Goal: Task Accomplishment & Management: Manage account settings

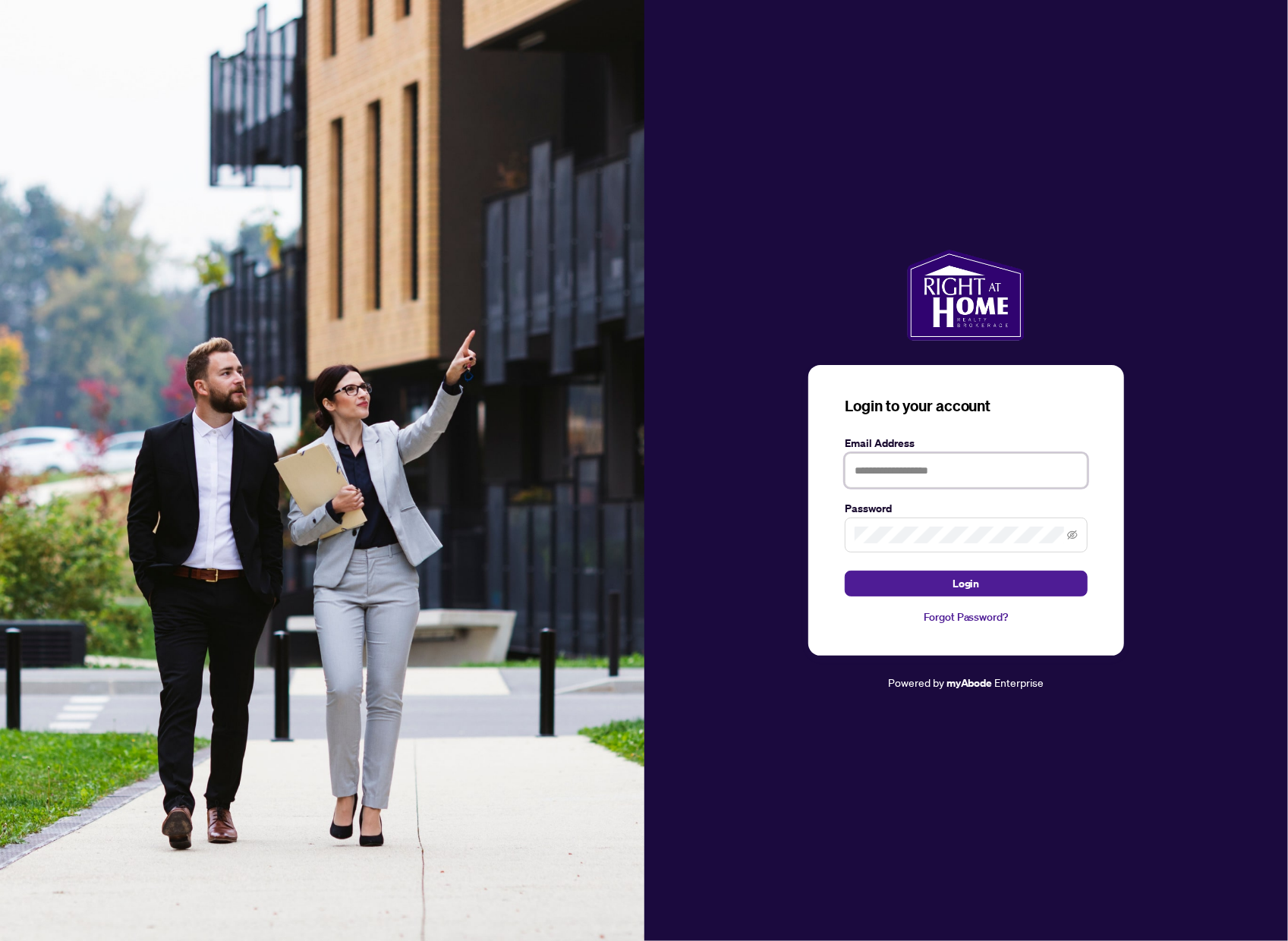
click at [972, 466] on input "text" at bounding box center [966, 470] width 243 height 35
type input "**********"
click at [983, 585] on button "Login" at bounding box center [966, 584] width 243 height 26
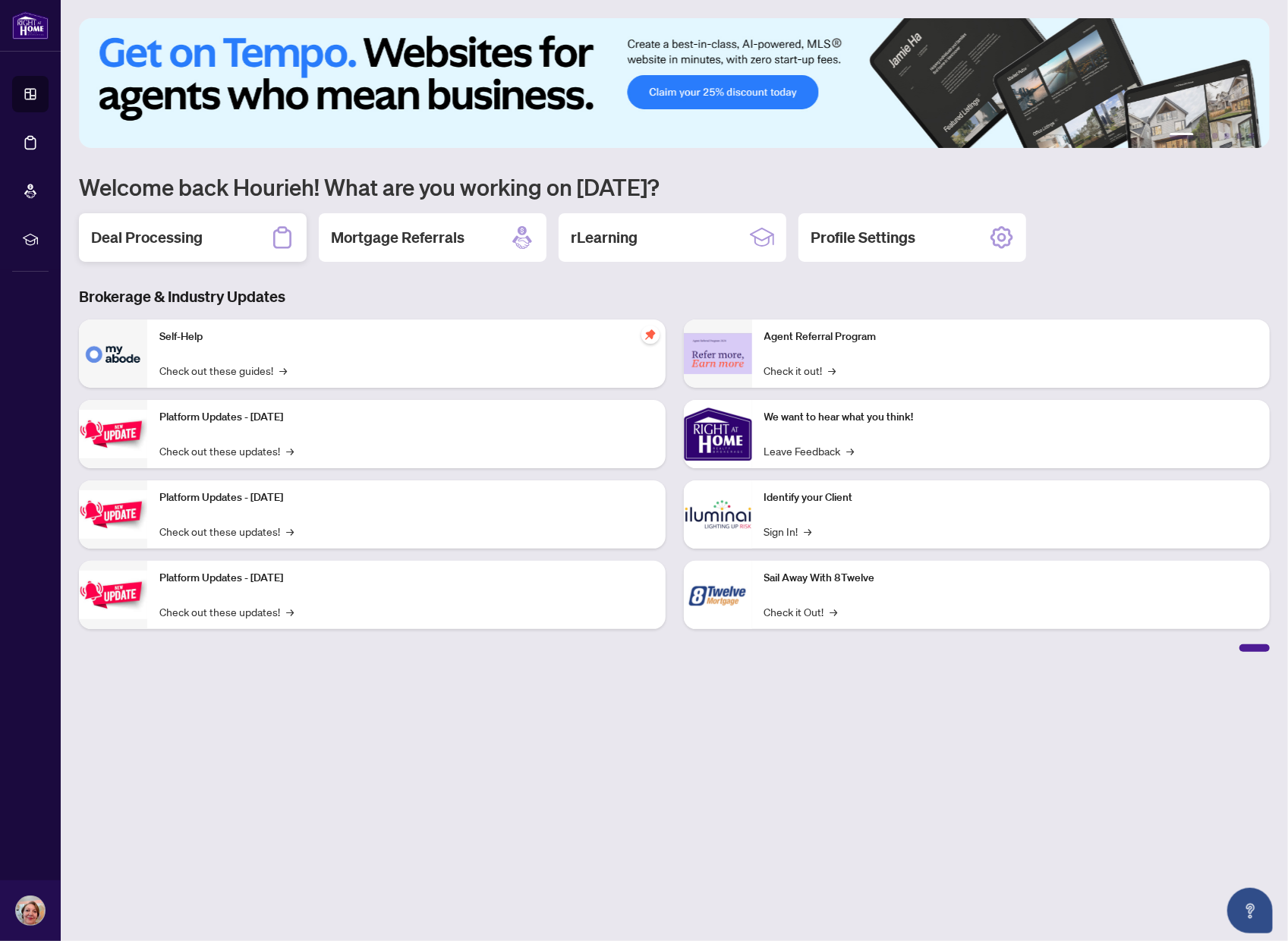
click at [177, 235] on h2 "Deal Processing" at bounding box center [146, 238] width 112 height 21
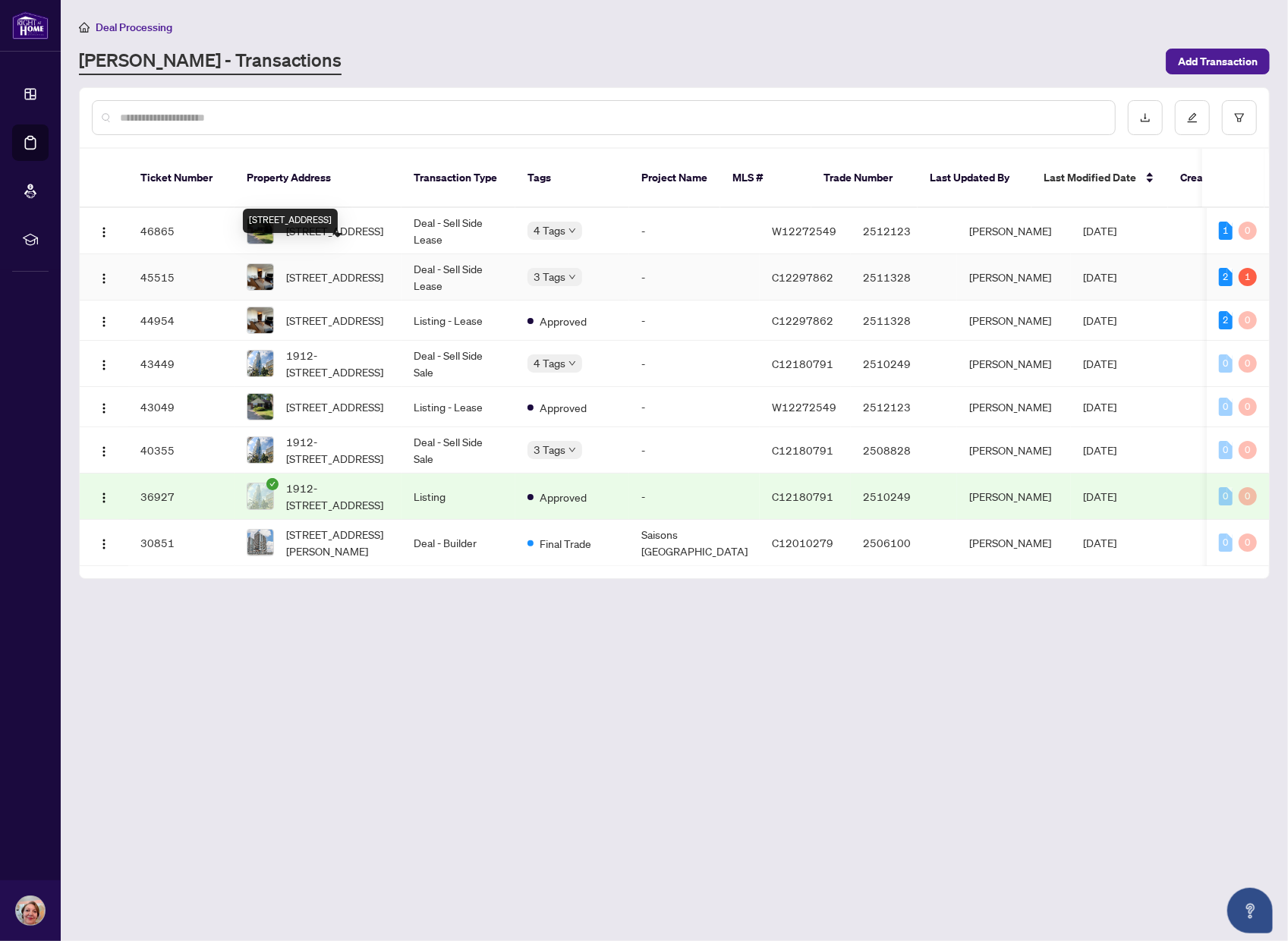
click at [291, 269] on span "[STREET_ADDRESS]" at bounding box center [334, 277] width 97 height 17
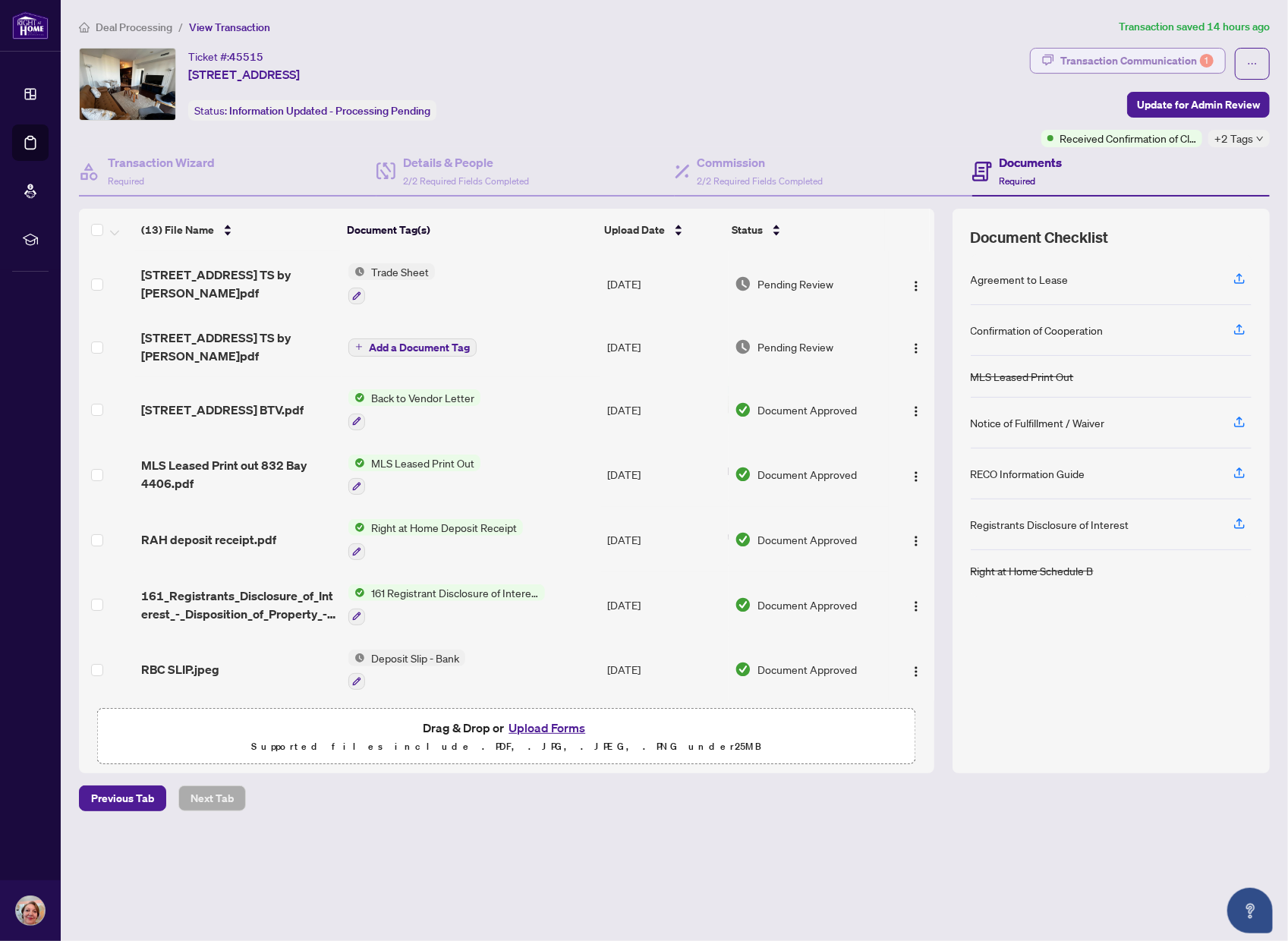
click at [1110, 63] on div "Transaction Communication 1" at bounding box center [1137, 61] width 153 height 24
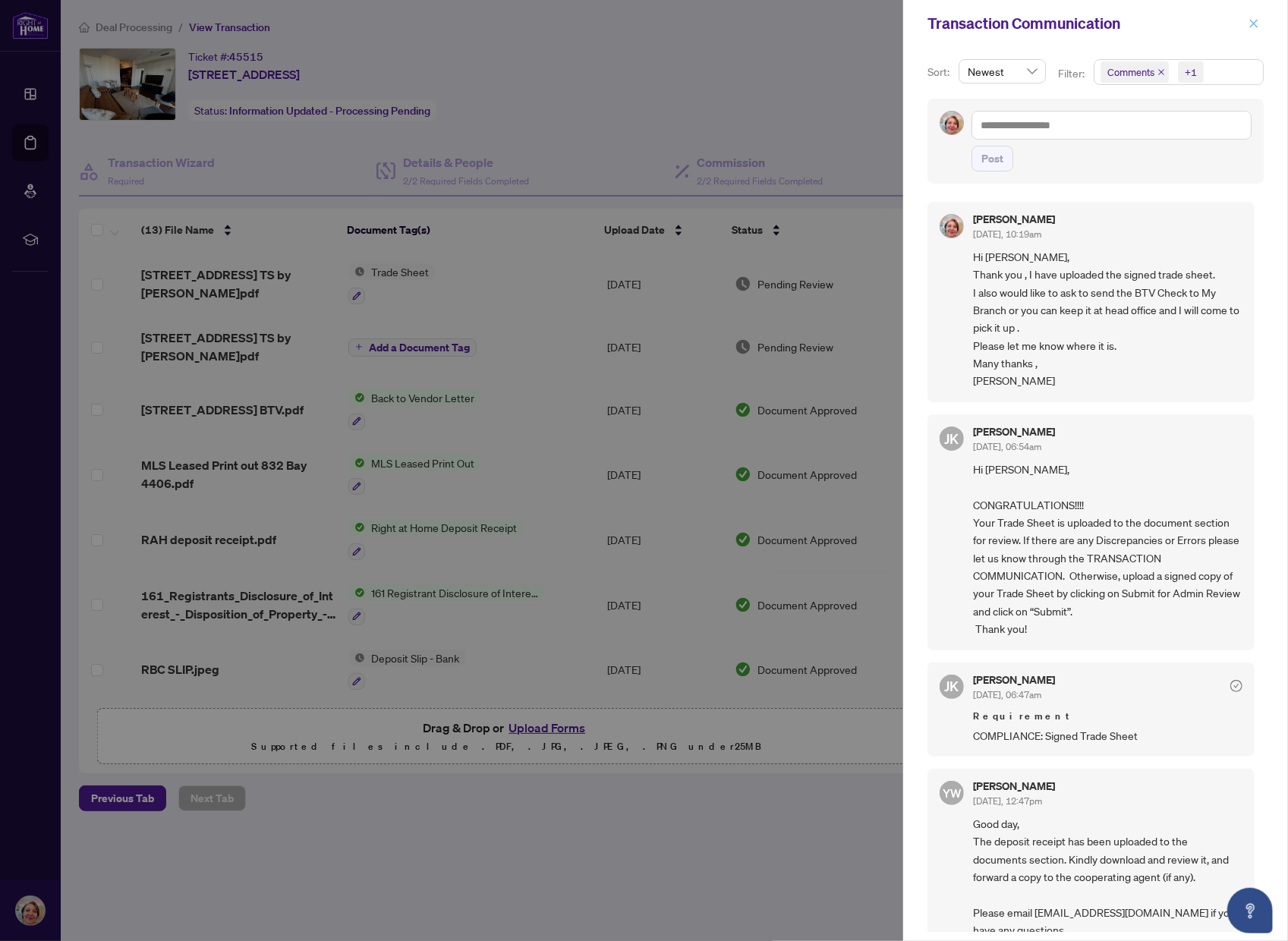
click at [1249, 21] on icon "close" at bounding box center [1253, 23] width 10 height 10
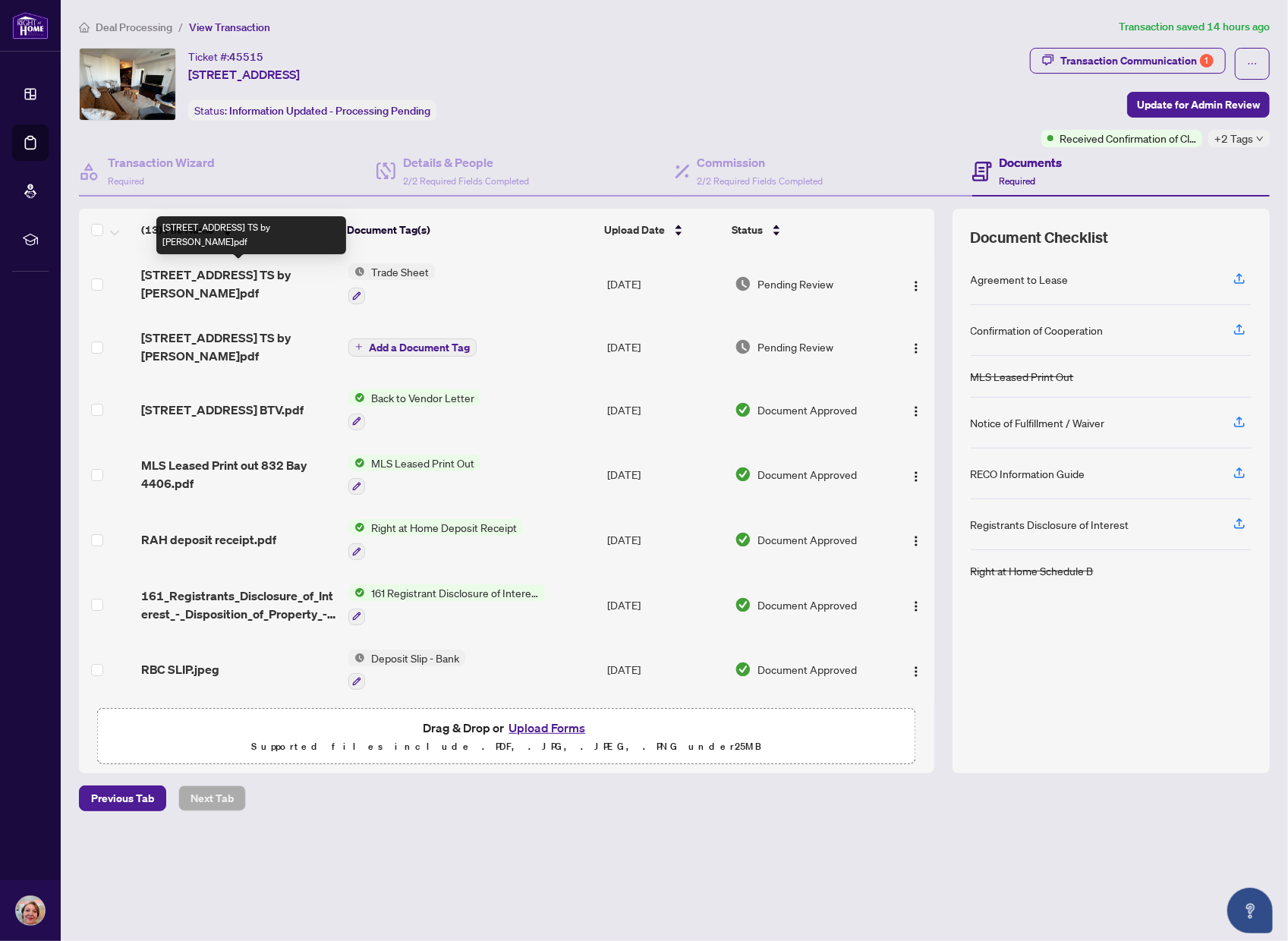
click at [186, 271] on span "[STREET_ADDRESS] TS by [PERSON_NAME]pdf" at bounding box center [238, 283] width 195 height 36
